Goal: Transaction & Acquisition: Purchase product/service

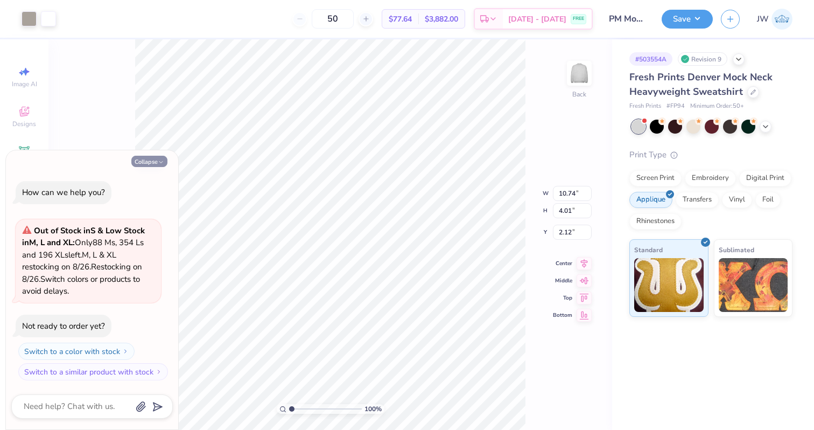
click at [158, 164] on icon "button" at bounding box center [161, 162] width 6 height 6
type textarea "x"
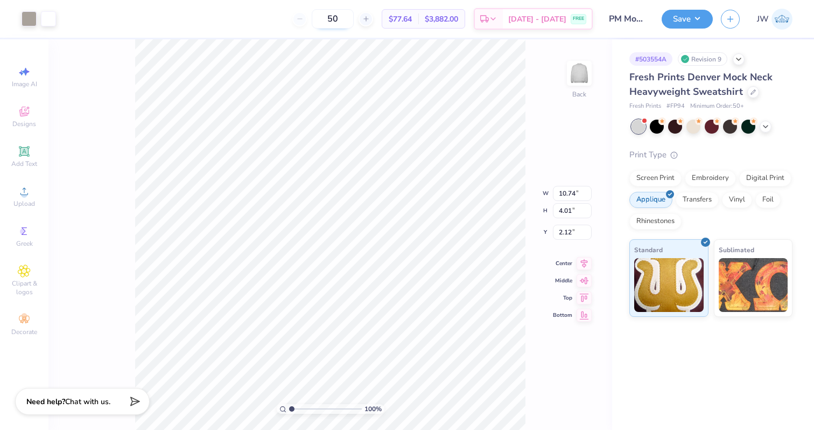
type input "10.34"
type input "3.86"
type input "2.35"
type input "8.23"
type input "3.07"
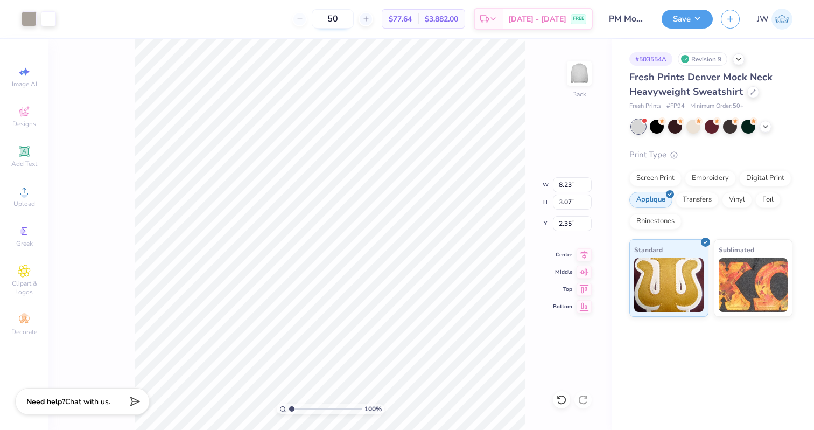
type input "6.22"
type input "2.32"
type input "4.76"
type input "1.78"
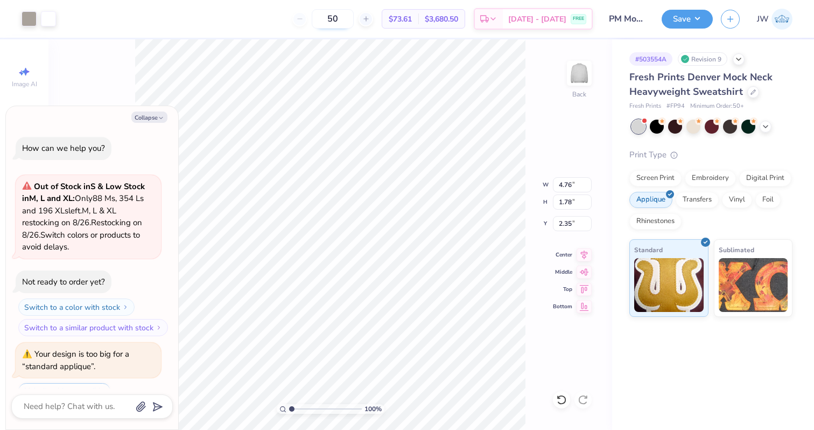
scroll to position [45, 0]
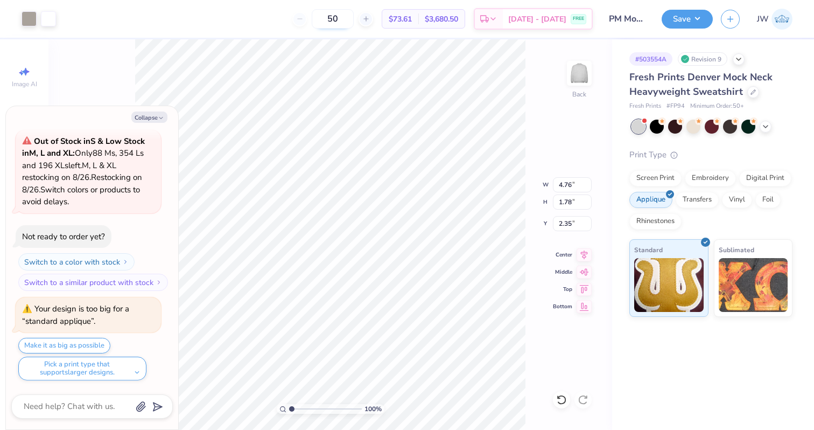
type textarea "x"
type input "2.11"
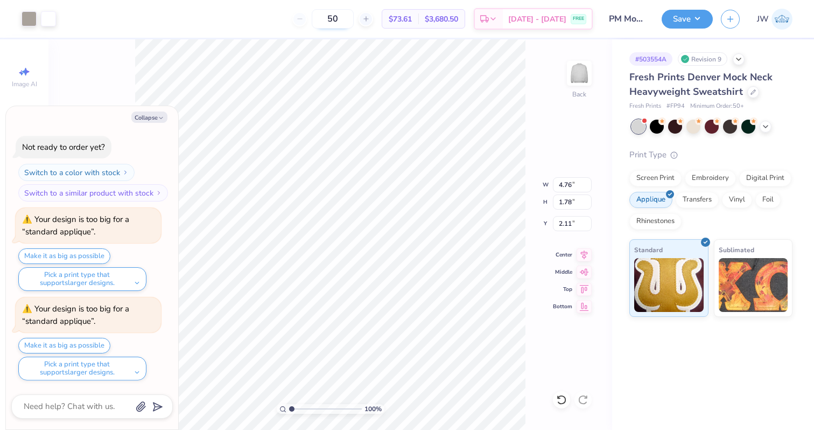
scroll to position [224, 0]
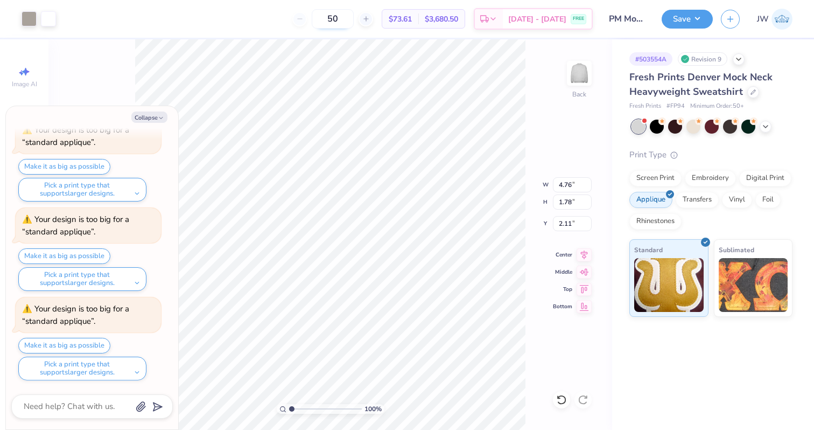
type textarea "x"
type input "5.91"
type input "2.21"
type textarea "x"
type input "8.48"
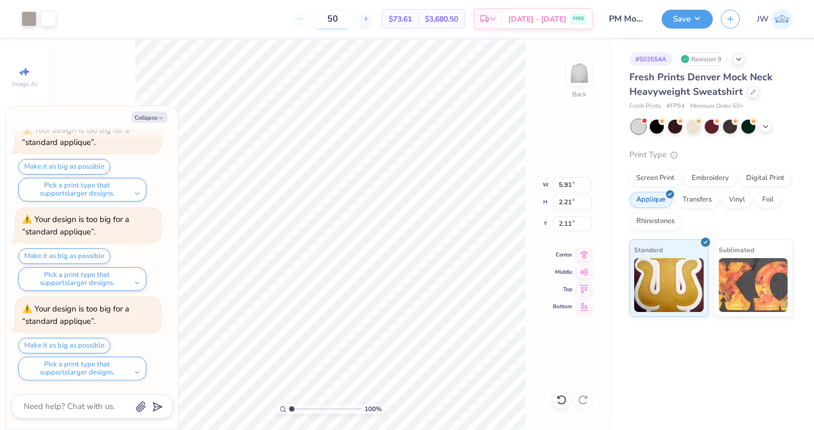
type input "3.17"
type textarea "x"
type input "10.38"
type input "3.88"
type textarea "x"
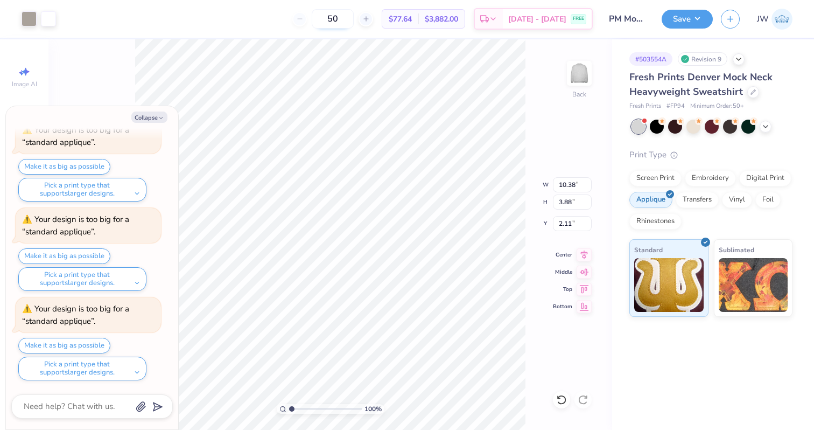
type input "11.98"
type input "4.47"
type textarea "x"
type input "2.59"
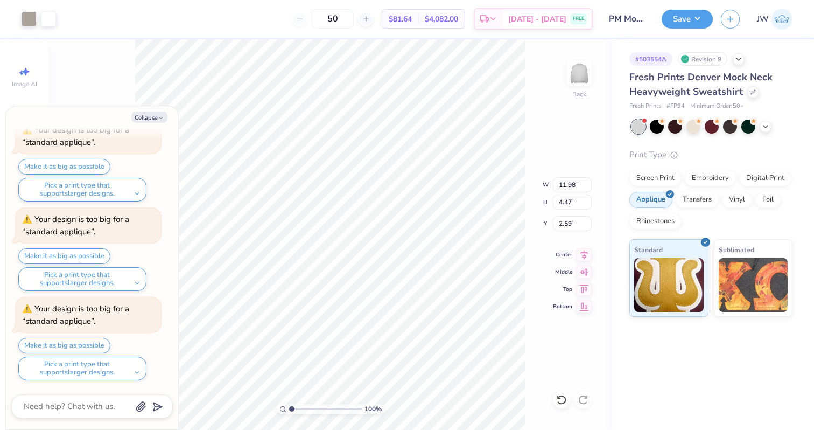
click at [710, 57] on div "Revision 9" at bounding box center [703, 58] width 50 height 13
click at [747, 57] on div "# 503554A Revision 9" at bounding box center [710, 58] width 163 height 13
click at [744, 57] on div at bounding box center [739, 58] width 12 height 12
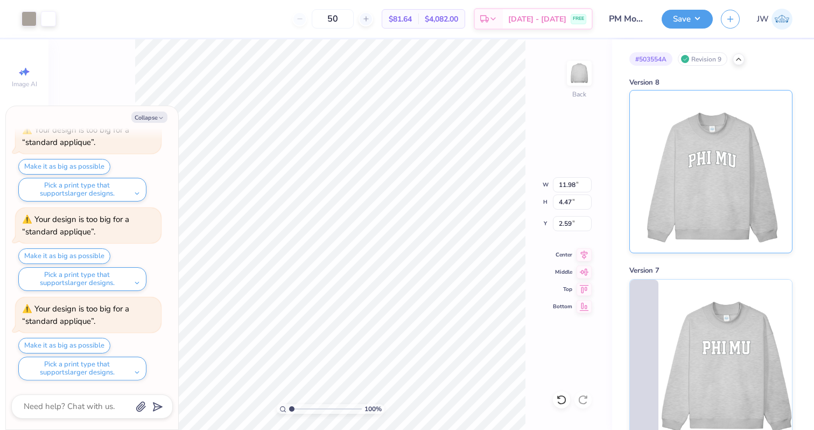
click at [698, 119] on img at bounding box center [710, 171] width 133 height 162
type textarea "x"
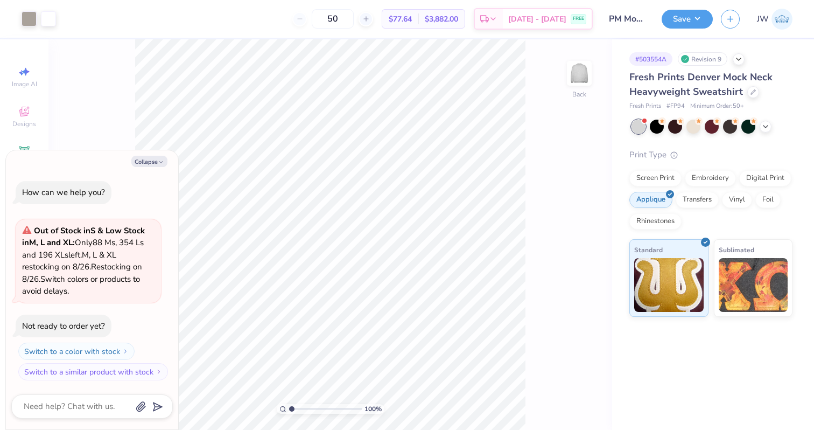
click at [363, 9] on div "50 $77.64 Per Item $3,882.00 Total Est. Delivery [DATE] - [DATE] FREE" at bounding box center [328, 19] width 529 height 38
click at [354, 19] on input "50" at bounding box center [333, 18] width 42 height 19
type input "5"
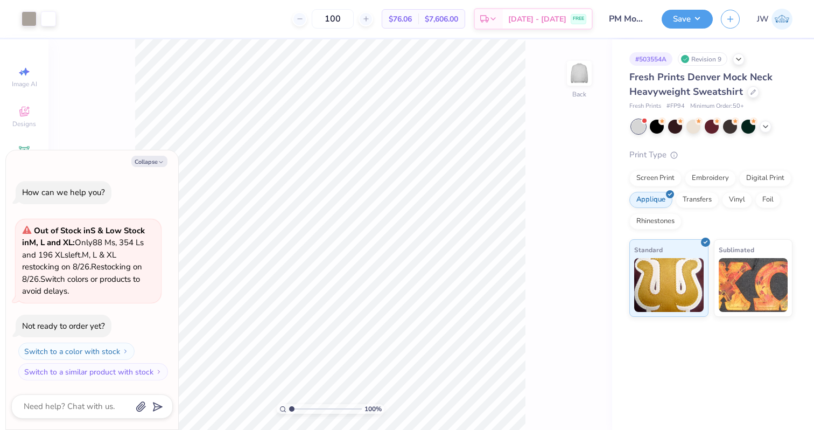
type input "100"
